Goal: Information Seeking & Learning: Learn about a topic

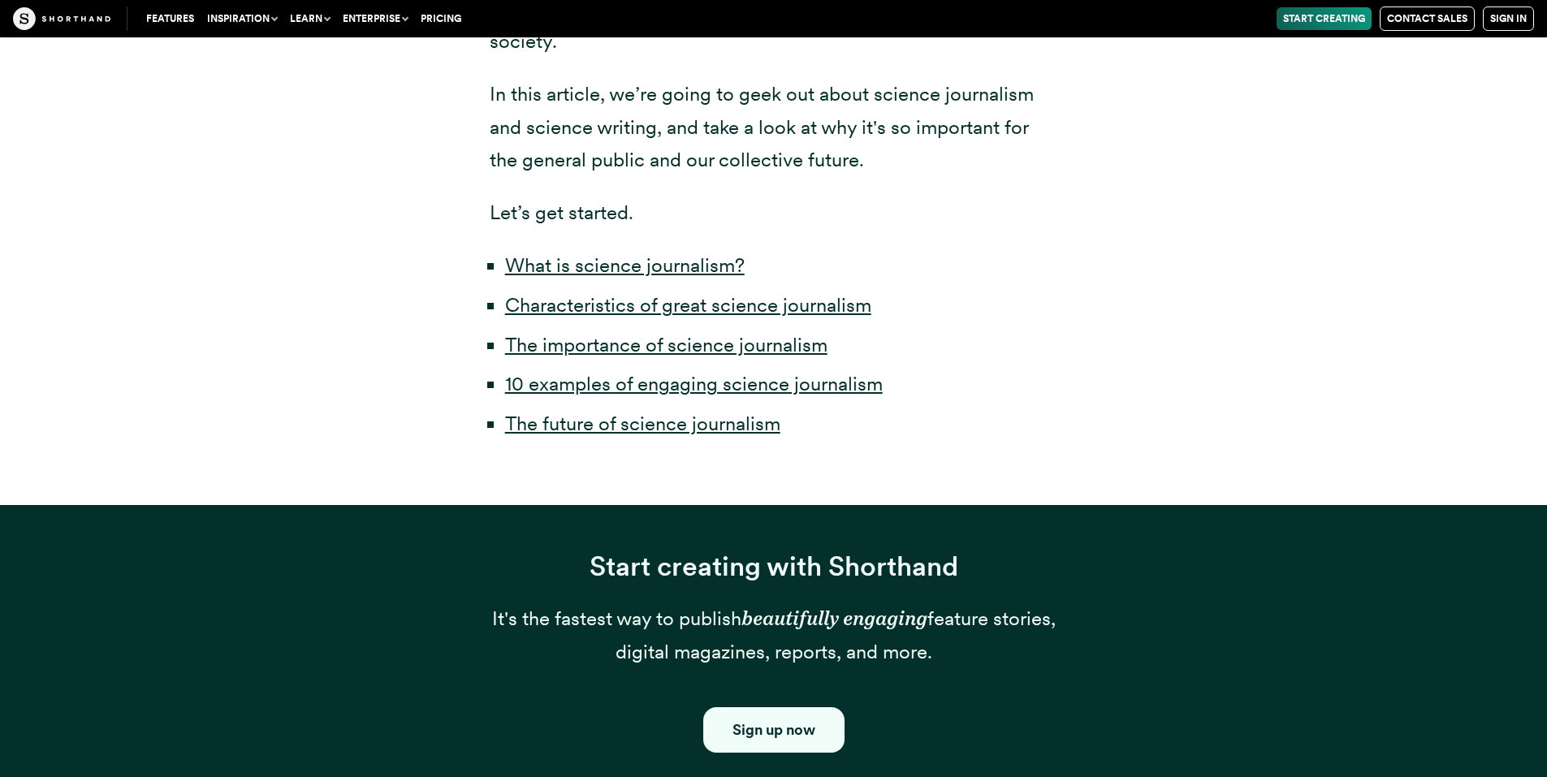
scroll to position [910, 0]
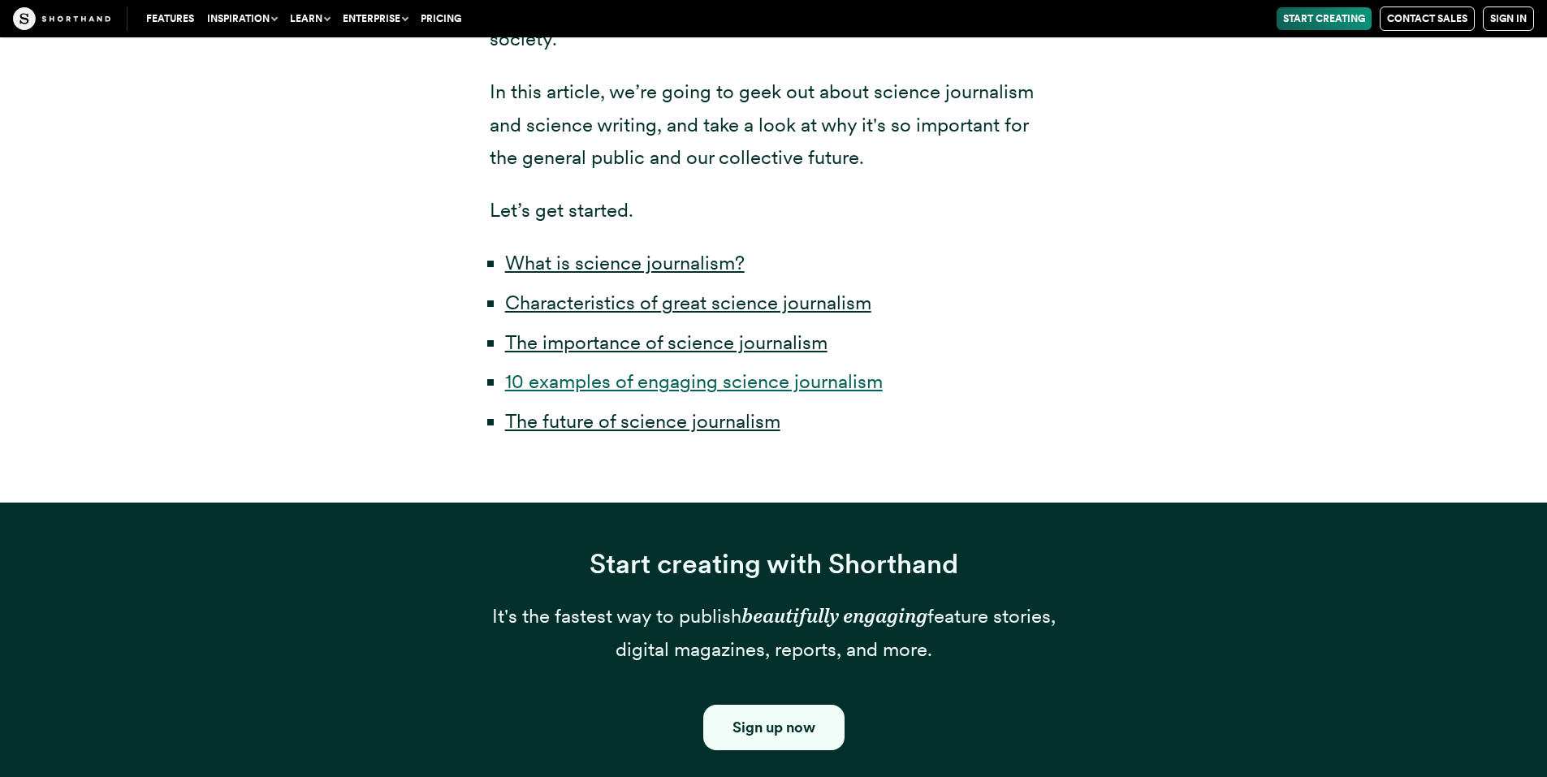
click at [723, 370] on link "10 examples of engaging science journalism" at bounding box center [694, 382] width 378 height 24
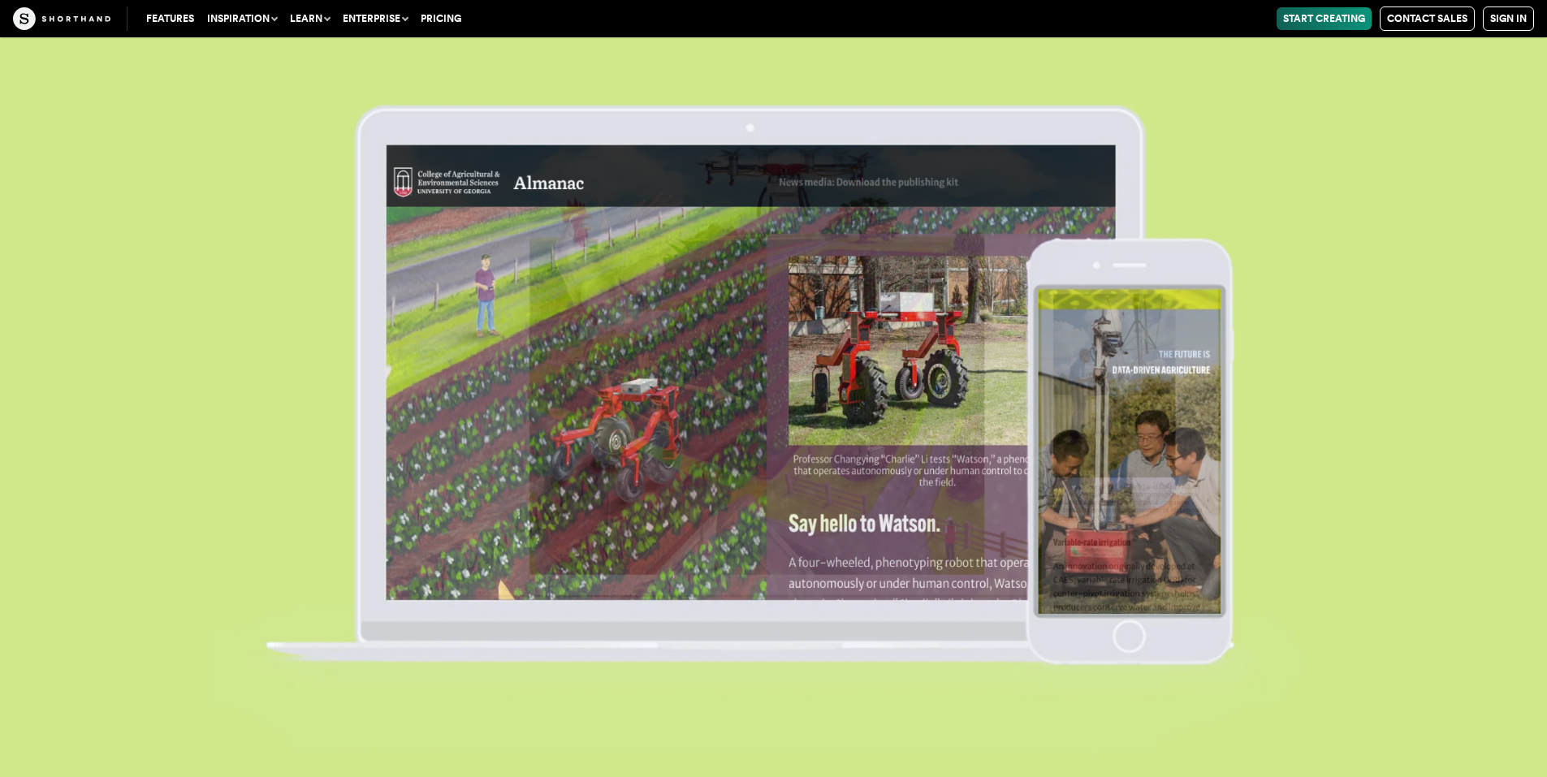
scroll to position [17347, 0]
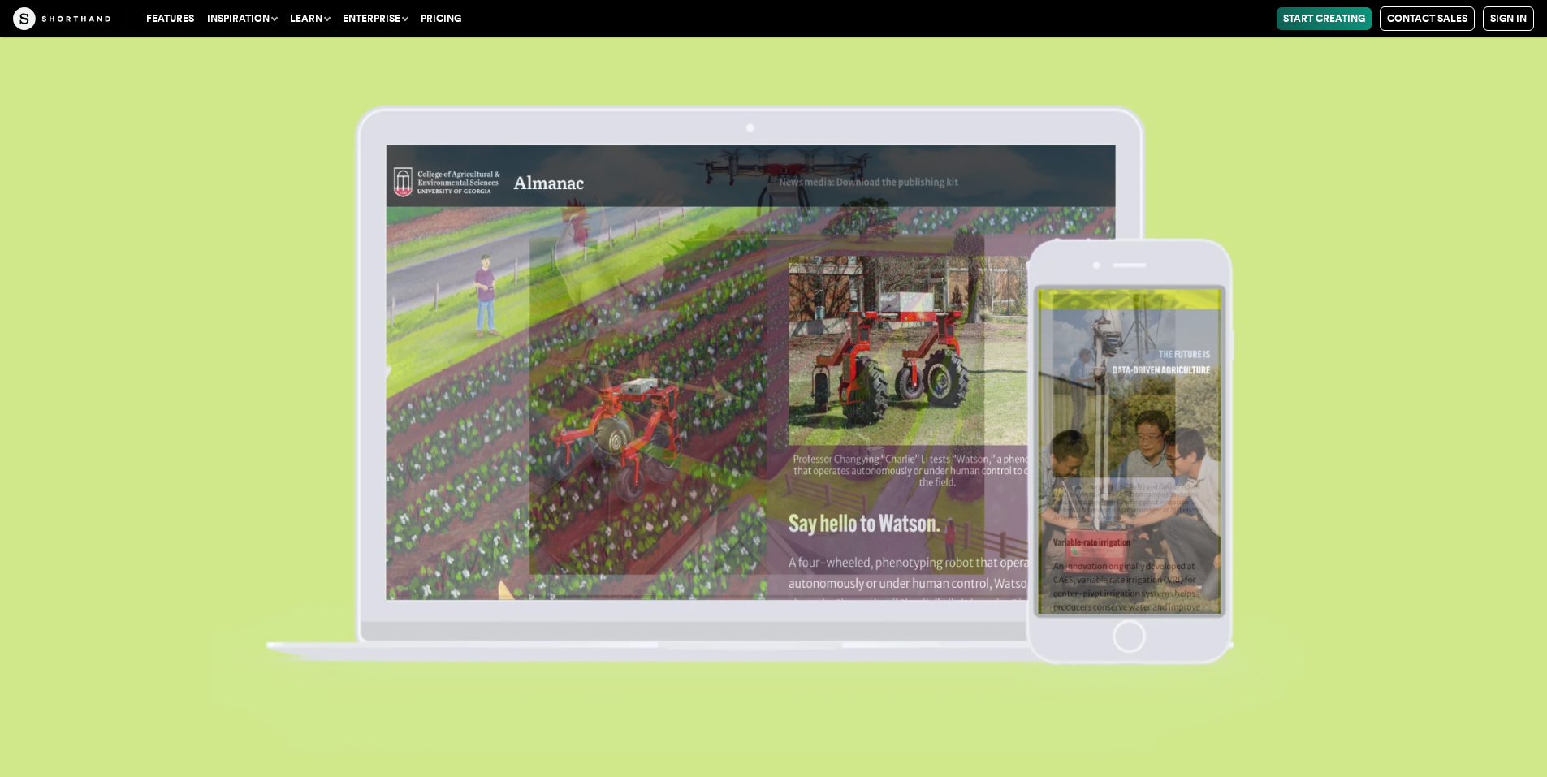
click at [910, 383] on img at bounding box center [773, 388] width 1547 height 777
click at [1091, 623] on img at bounding box center [773, 388] width 1547 height 777
click at [821, 580] on img at bounding box center [773, 388] width 1547 height 777
click at [508, 608] on img at bounding box center [773, 388] width 1547 height 777
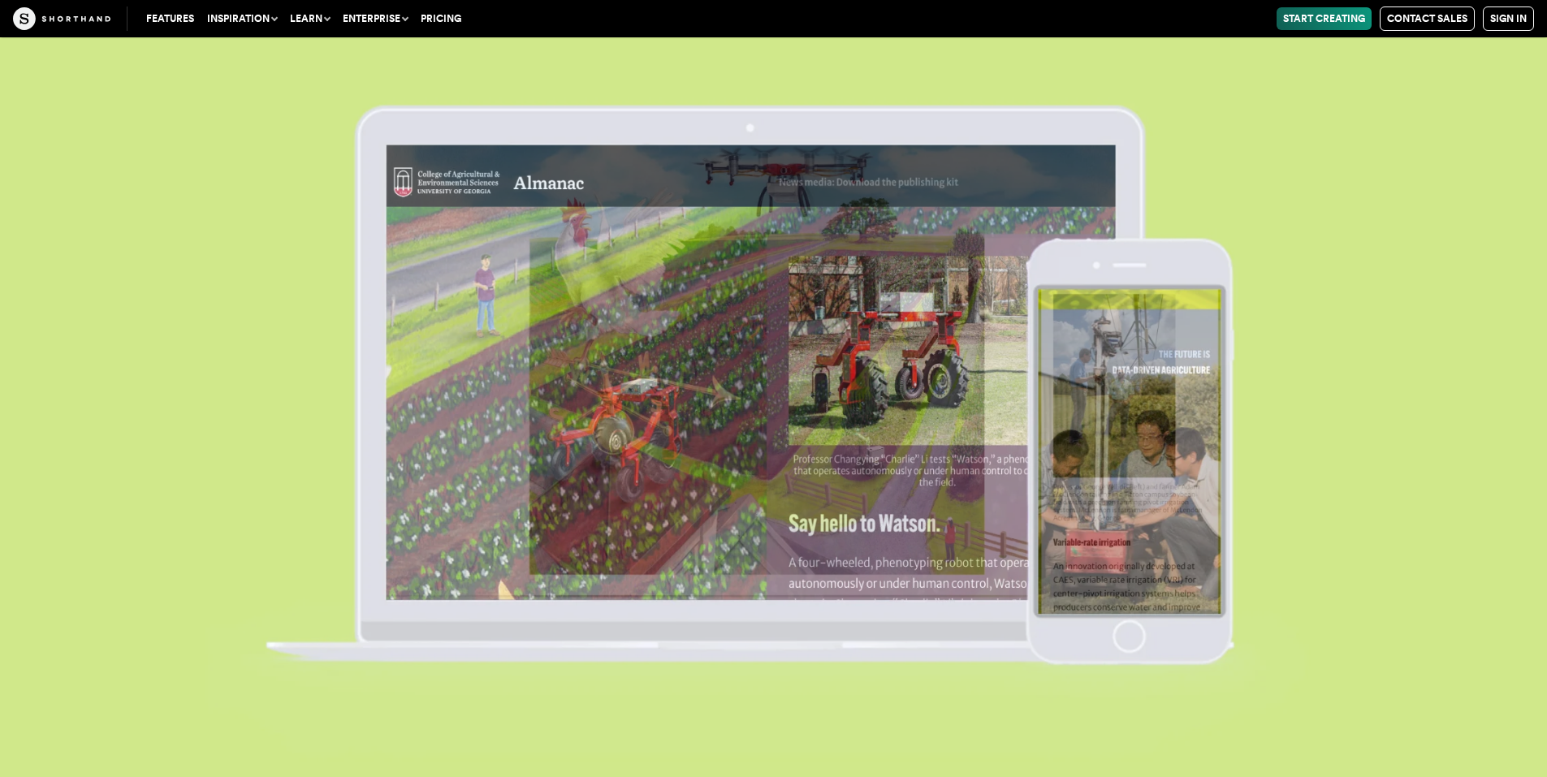
scroll to position [17412, 0]
click at [1338, 388] on img at bounding box center [773, 388] width 1547 height 777
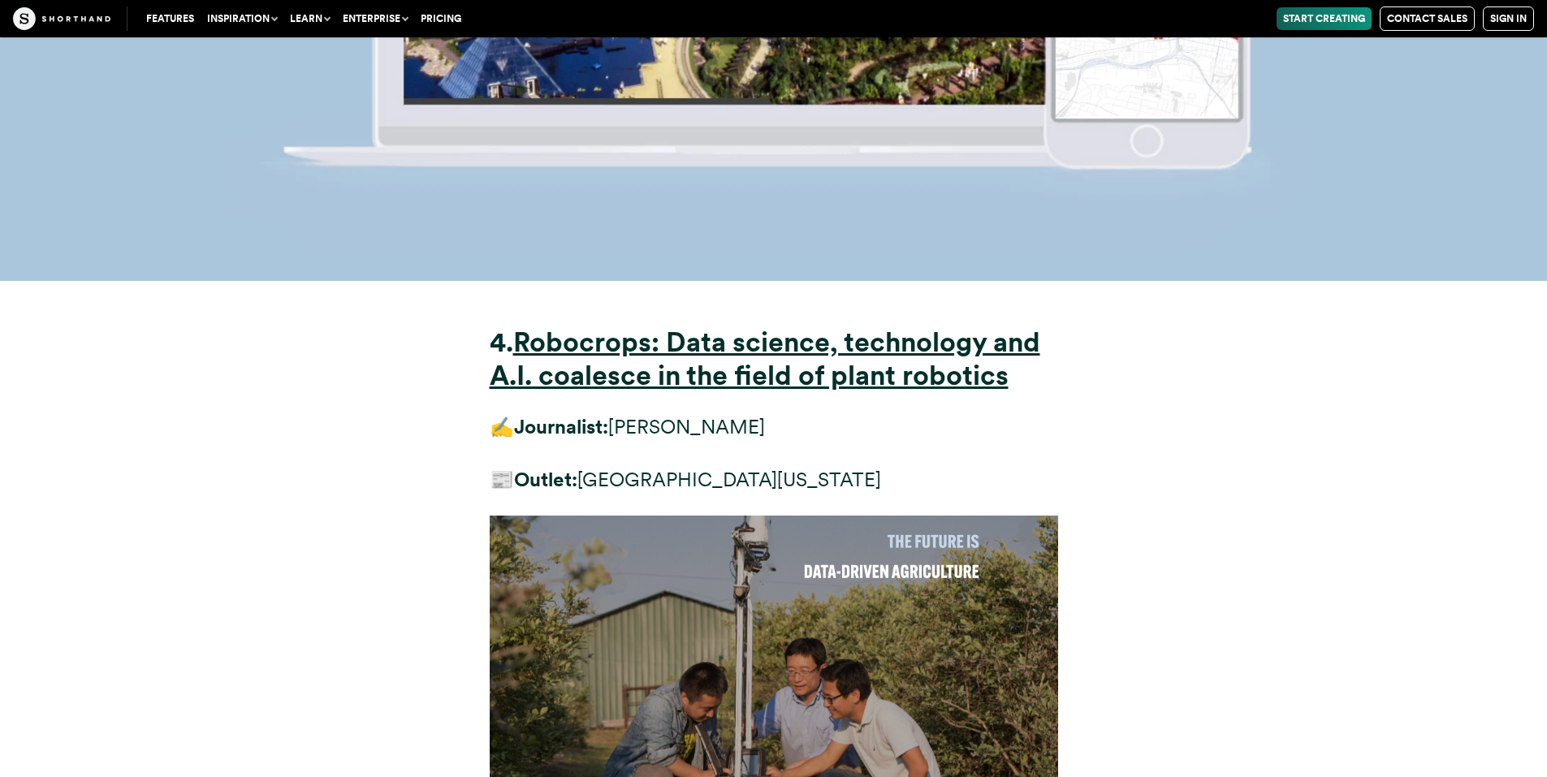
scroll to position [15761, 0]
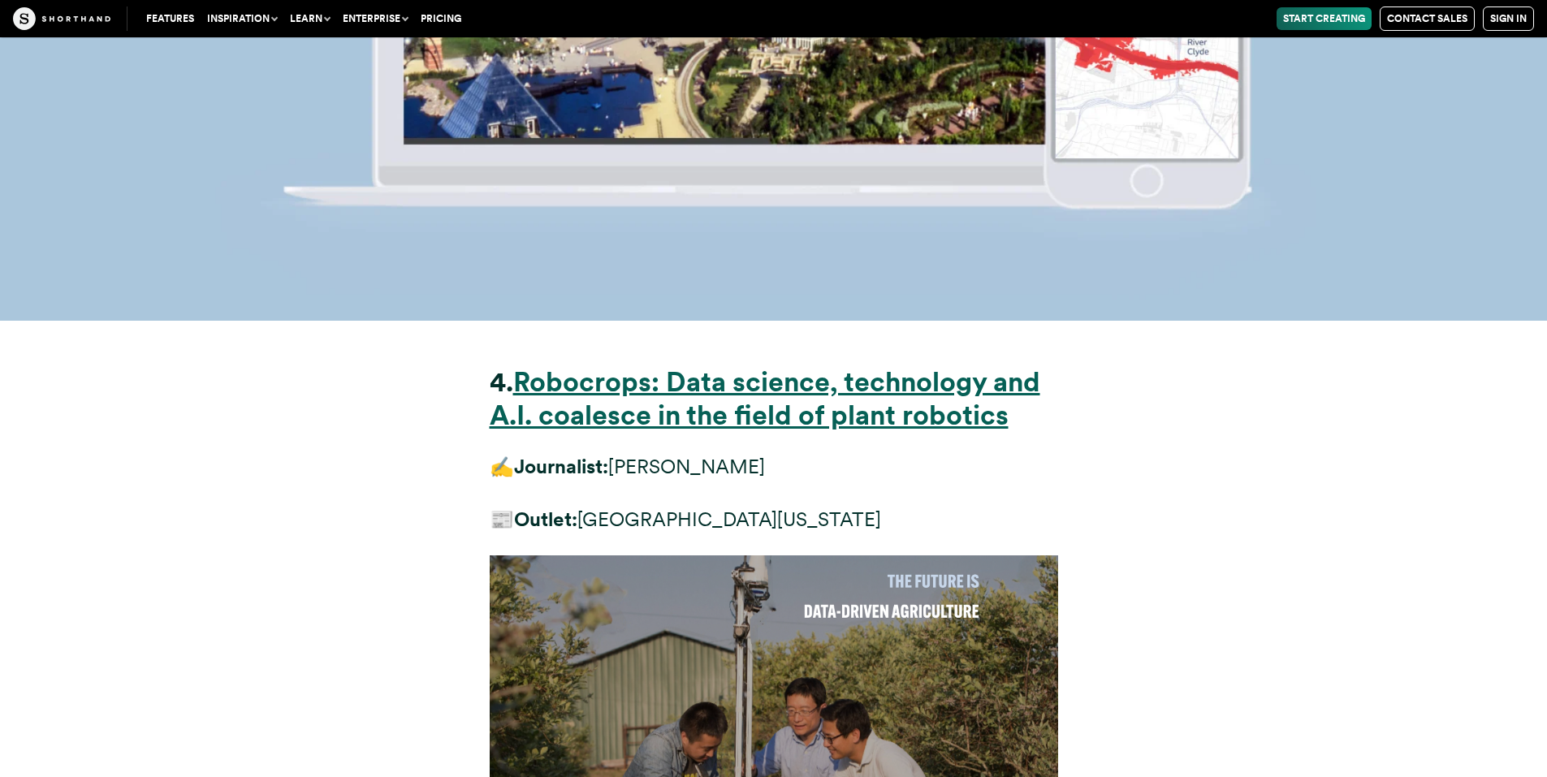
click at [854, 365] on strong "Robocrops: Data science, technology and A.I. coalesce in the field of plant rob…" at bounding box center [765, 397] width 551 height 65
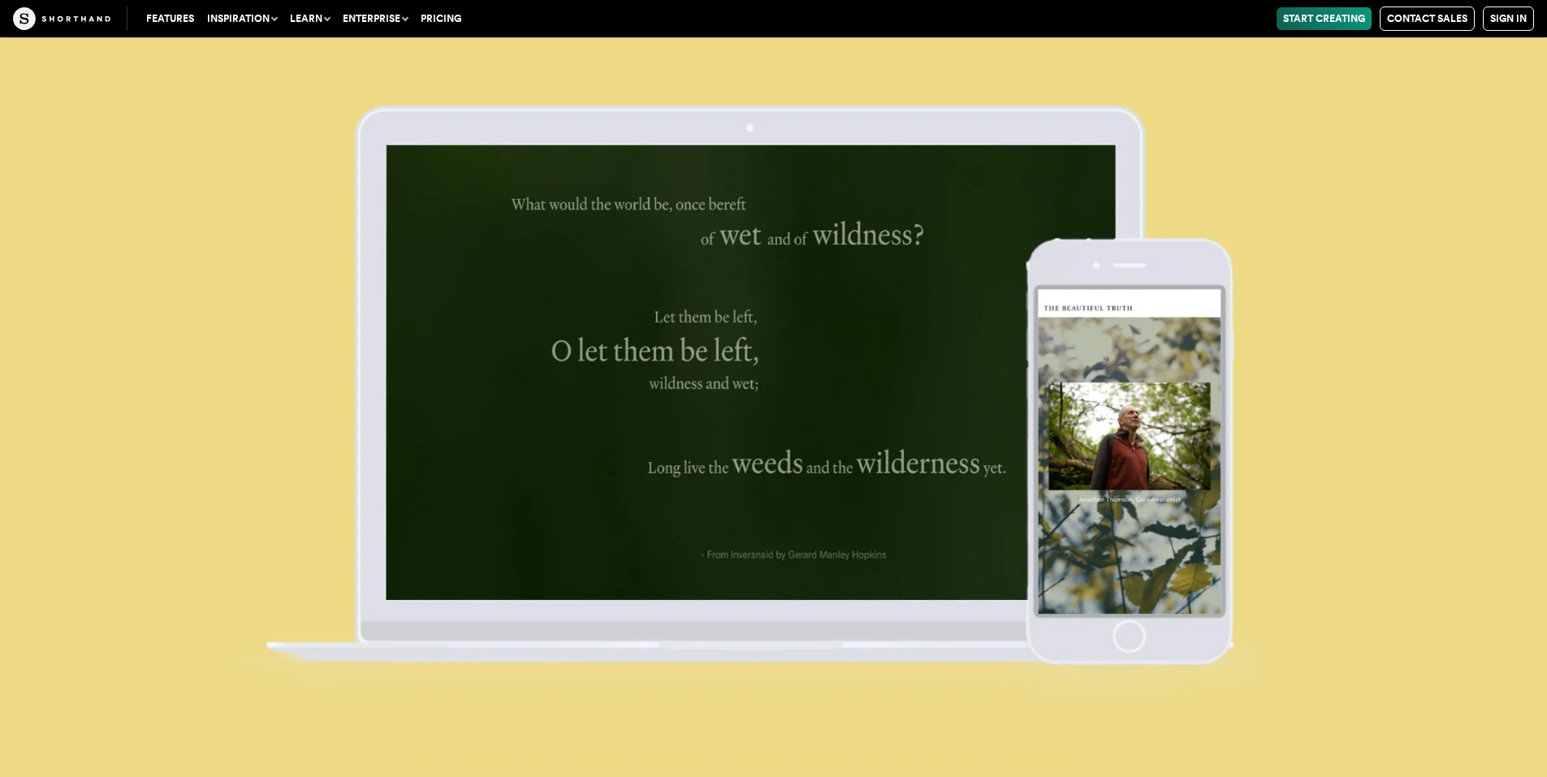
scroll to position [31907, 0]
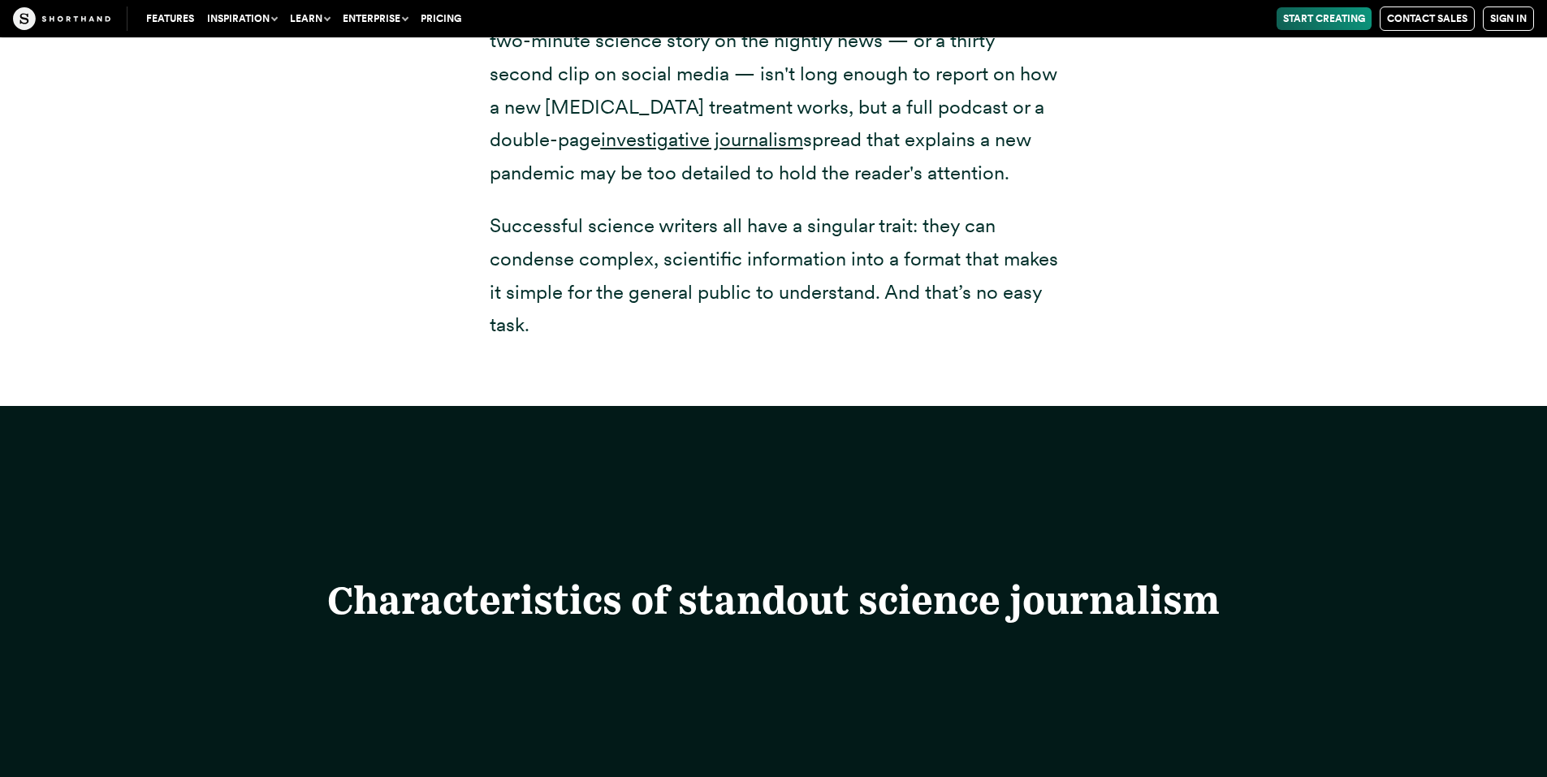
scroll to position [910, 0]
